Goal: Information Seeking & Learning: Learn about a topic

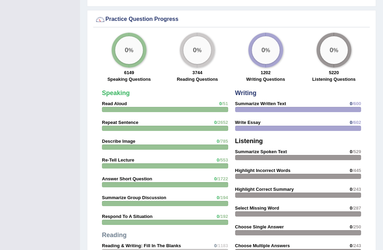
scroll to position [535, 0]
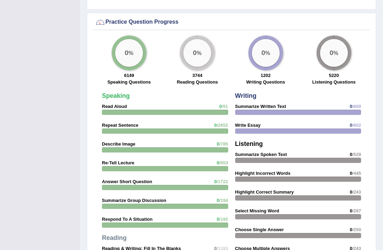
click at [141, 23] on div "Practice Question Progress" at bounding box center [231, 22] width 273 height 10
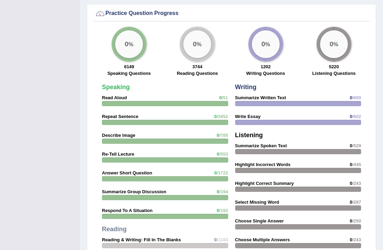
scroll to position [522, 0]
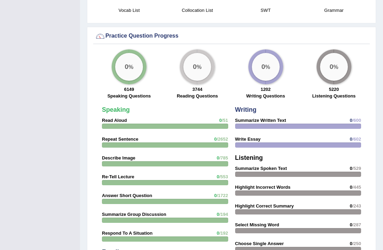
click at [122, 116] on div "Speaking Read Aloud 0 /51 Repeat Sentence 0 /2652 Describe Image 0 /785 Re-Tell…" at bounding box center [165, 228] width 133 height 250
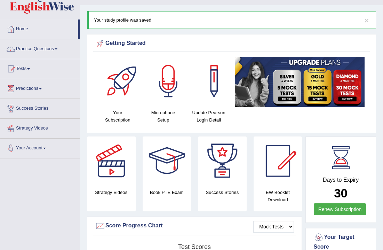
scroll to position [4, 0]
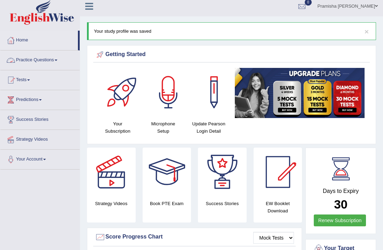
click at [61, 58] on link "Practice Questions" at bounding box center [39, 58] width 79 height 17
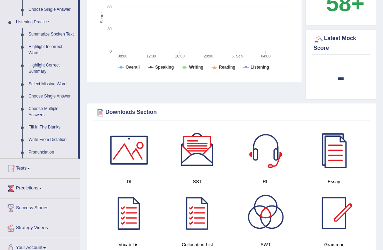
scroll to position [294, 0]
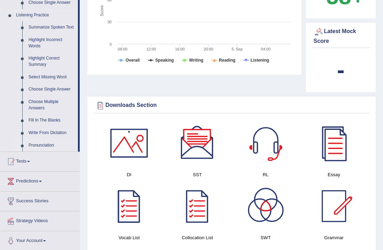
click at [48, 145] on link "Pronunciation" at bounding box center [51, 145] width 53 height 13
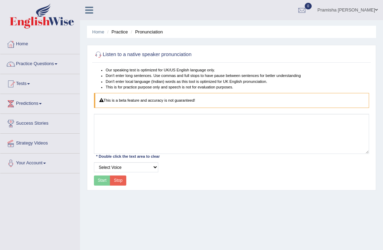
click at [99, 181] on div "Start Stop" at bounding box center [110, 180] width 33 height 10
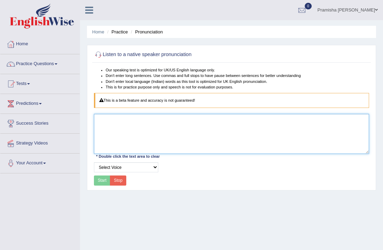
click at [119, 142] on textarea at bounding box center [232, 134] width 276 height 40
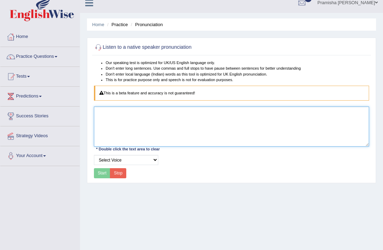
scroll to position [9, 0]
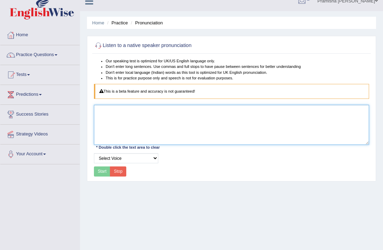
click at [119, 142] on textarea at bounding box center [232, 125] width 276 height 40
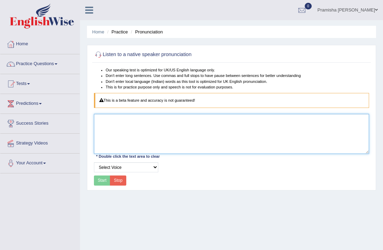
scroll to position [0, 0]
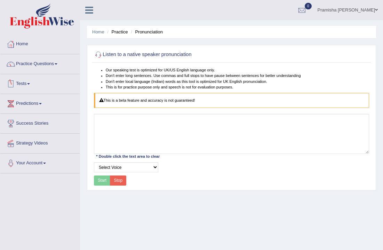
click at [43, 106] on link "Predictions" at bounding box center [39, 102] width 79 height 17
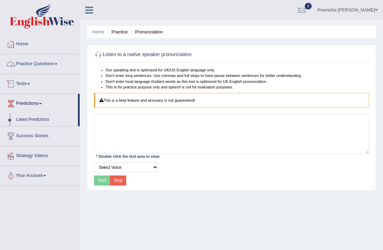
click at [51, 64] on link "Practice Questions" at bounding box center [39, 62] width 79 height 17
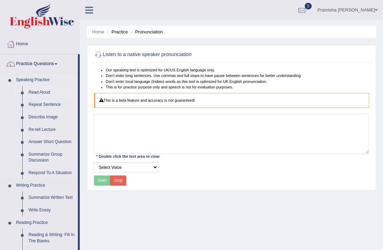
click at [42, 93] on link "Read Aloud" at bounding box center [51, 92] width 53 height 13
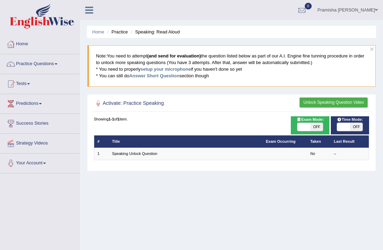
click at [206, 132] on div "Showing 1-1 of 1 item. # Title Exam Occurring Taken Last Result 1 Speaking Unlo…" at bounding box center [232, 138] width 276 height 44
click at [216, 120] on div "Showing 1-1 of 1 item." at bounding box center [232, 119] width 276 height 6
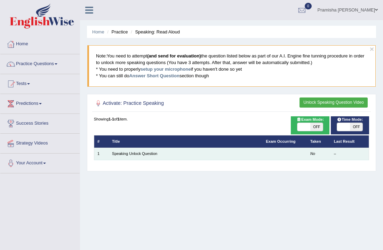
click at [182, 153] on td "Speaking Unlock Question" at bounding box center [186, 154] width 154 height 12
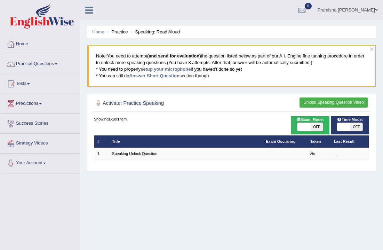
click at [345, 102] on button "Unlock Speaking Question Video" at bounding box center [334, 102] width 68 height 10
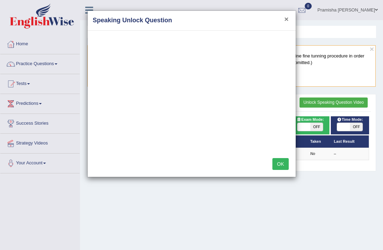
click at [287, 19] on button "×" at bounding box center [286, 18] width 4 height 7
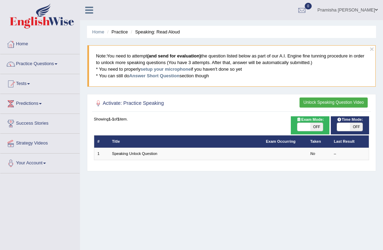
click at [120, 122] on div "Showing 1-1 of 1 item. # Title Exam Occurring Taken Last Result 1 Speaking Unlo…" at bounding box center [232, 138] width 276 height 44
click at [136, 101] on h2 "Activate: Practice Speaking" at bounding box center [179, 103] width 171 height 9
click at [136, 102] on h2 "Activate: Practice Speaking" at bounding box center [179, 103] width 171 height 9
click at [137, 103] on h2 "Activate: Practice Speaking" at bounding box center [179, 103] width 171 height 9
click at [99, 104] on div at bounding box center [98, 103] width 9 height 9
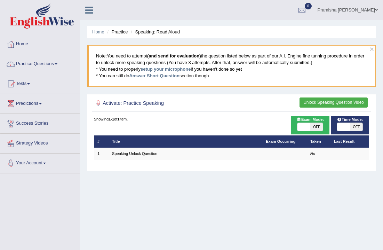
click at [99, 104] on div at bounding box center [98, 103] width 9 height 9
click at [97, 103] on div at bounding box center [98, 103] width 9 height 9
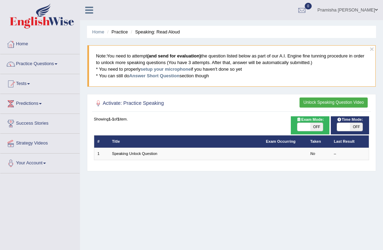
click at [97, 103] on div at bounding box center [98, 103] width 9 height 9
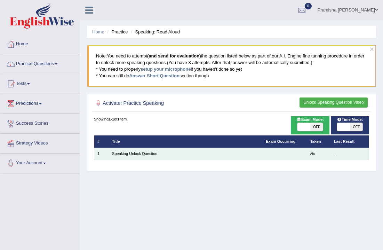
click at [314, 155] on em "No" at bounding box center [313, 153] width 5 height 4
click at [335, 155] on div "–" at bounding box center [350, 154] width 32 height 6
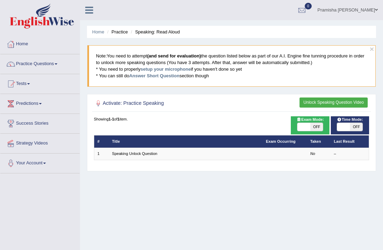
click at [357, 127] on span "OFF" at bounding box center [356, 127] width 13 height 8
checkbox input "true"
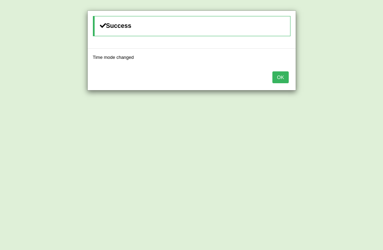
click at [282, 74] on button "OK" at bounding box center [281, 77] width 16 height 12
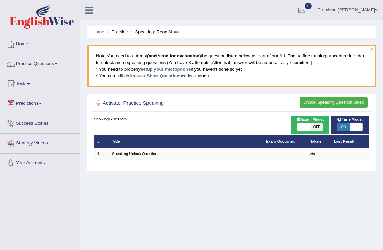
click at [319, 128] on span "OFF" at bounding box center [317, 127] width 13 height 8
checkbox input "true"
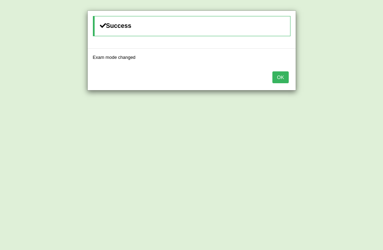
click at [281, 80] on button "OK" at bounding box center [281, 77] width 16 height 12
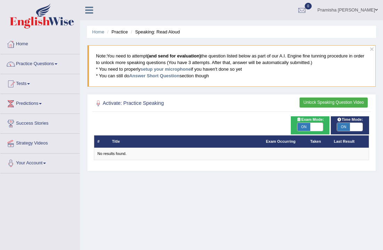
click at [327, 101] on button "Unlock Speaking Question Video" at bounding box center [334, 102] width 68 height 10
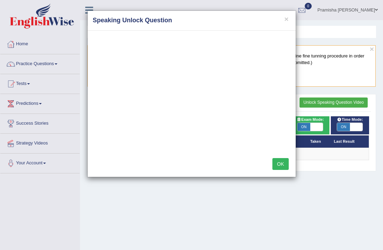
click at [280, 164] on button "OK" at bounding box center [281, 164] width 16 height 12
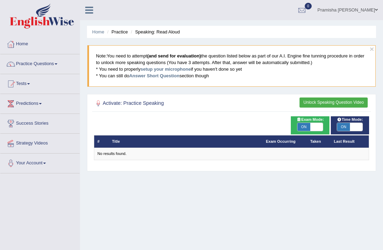
click at [316, 102] on button "Unlock Speaking Question Video" at bounding box center [334, 102] width 68 height 10
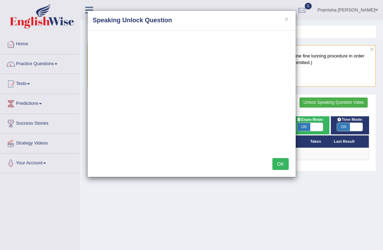
click at [282, 162] on button "OK" at bounding box center [281, 164] width 16 height 12
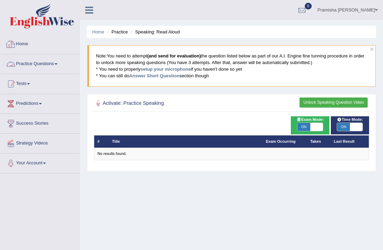
click at [34, 49] on link "Home" at bounding box center [39, 42] width 79 height 17
